Goal: Information Seeking & Learning: Learn about a topic

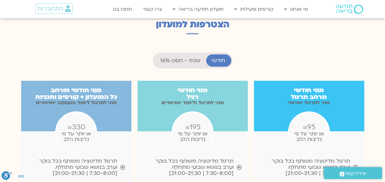
scroll to position [590, 0]
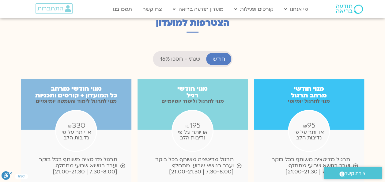
click at [180, 56] on span "שנתי - חסכו 16%" at bounding box center [180, 59] width 40 height 6
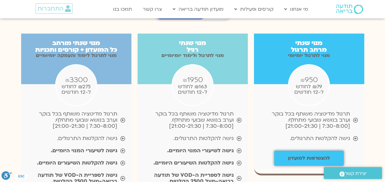
scroll to position [640, 0]
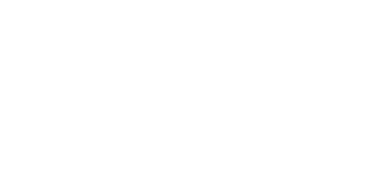
click at [0, 0] on html at bounding box center [0, 0] width 0 height 0
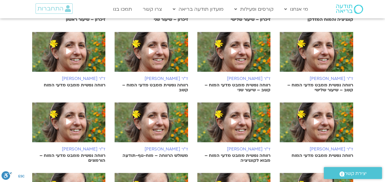
scroll to position [239, 0]
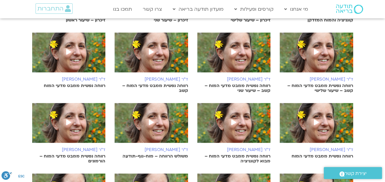
click at [23, 149] on div "ד"ר נועה אלבלדה רווחה נפשית ממבט מדעי המוח – קוגניציה והמוח המזדקן ד"ר נועה אלב…" at bounding box center [192, 102] width 343 height 315
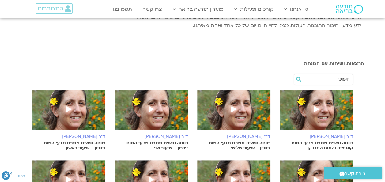
scroll to position [109, 0]
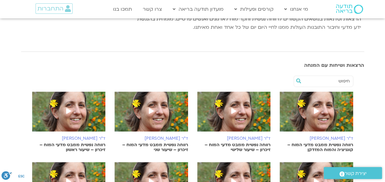
click at [68, 117] on img at bounding box center [69, 115] width 74 height 46
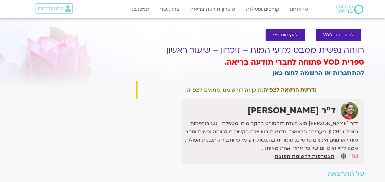
click at [67, 112] on div "It seems we can't find what you're looking for. It seems we can't find what you…" at bounding box center [75, 122] width 115 height 175
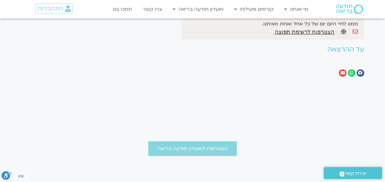
scroll to position [125, 0]
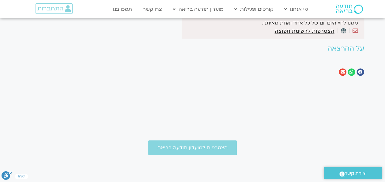
click at [334, 46] on h2 "על ההרצאה" at bounding box center [250, 49] width 228 height 8
click at [334, 50] on h2 "על ההרצאה" at bounding box center [250, 49] width 228 height 8
click at [335, 47] on h2 "על ההרצאה" at bounding box center [250, 49] width 228 height 8
click at [333, 50] on h2 "על ההרצאה" at bounding box center [250, 49] width 228 height 8
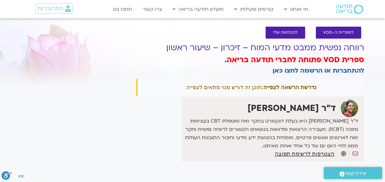
scroll to position [0, 0]
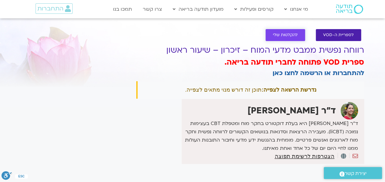
click at [281, 36] on span "להקלטות שלי" at bounding box center [285, 35] width 25 height 5
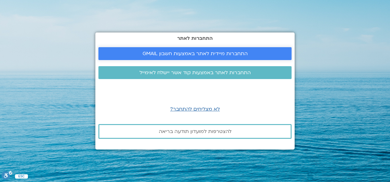
click at [131, 56] on span "התחברות מיידית לאתר באמצעות חשבון GMAIL" at bounding box center [195, 54] width 178 height 6
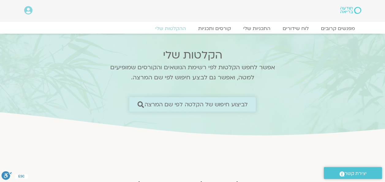
click at [142, 107] on link "לביצוע חיפוש של הקלטה לפי שם המרצה" at bounding box center [193, 104] width 127 height 14
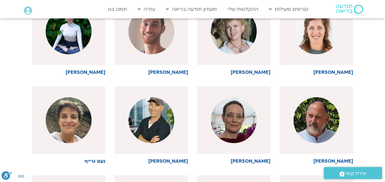
scroll to position [192, 0]
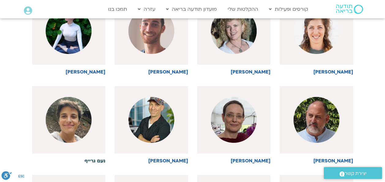
click at [66, 112] on img at bounding box center [69, 120] width 46 height 46
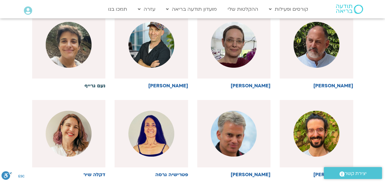
scroll to position [268, 0]
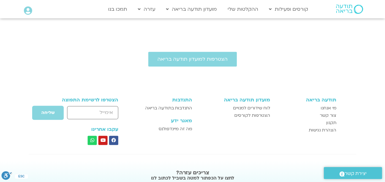
scroll to position [276, 0]
